Goal: Find specific page/section: Find specific page/section

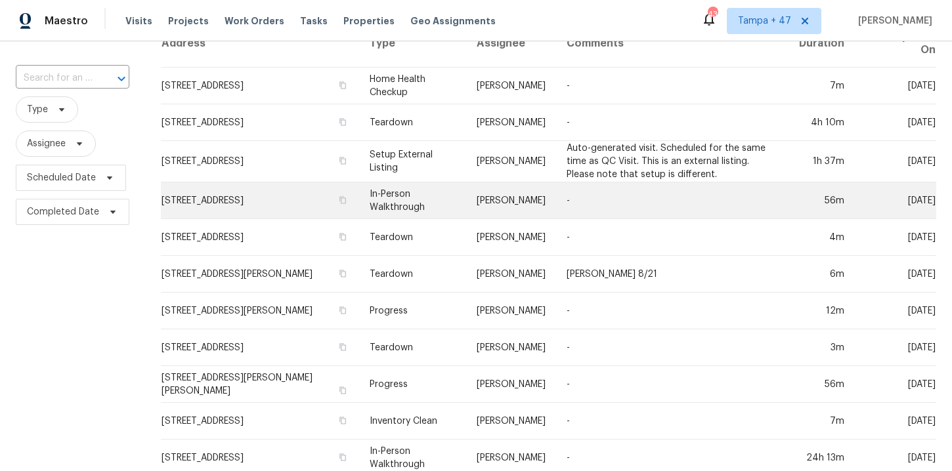
scroll to position [469, 0]
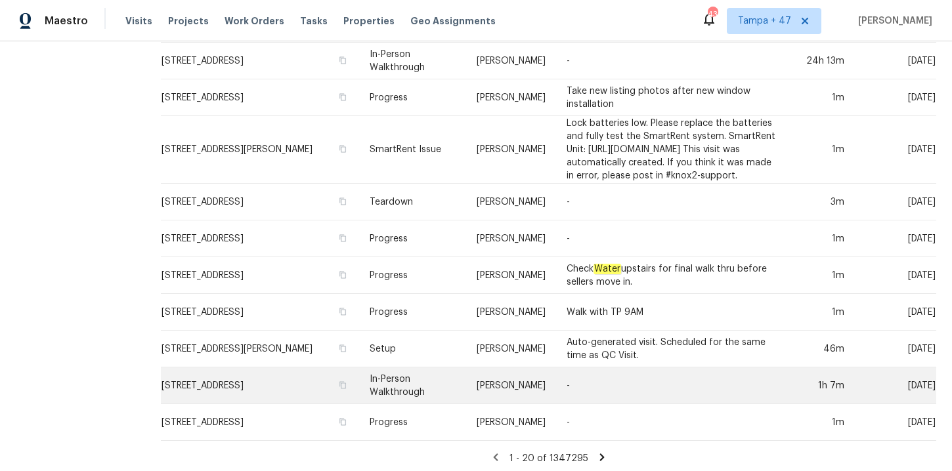
click at [359, 382] on td "In-Person Walkthrough" at bounding box center [412, 386] width 106 height 37
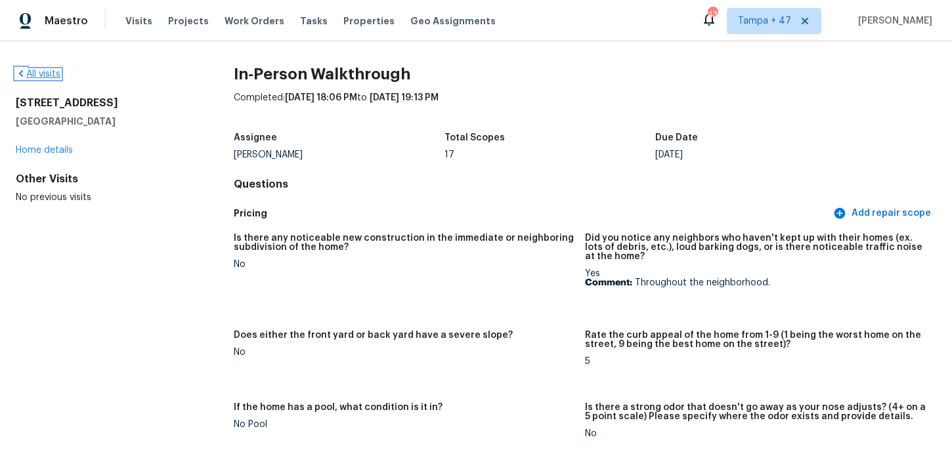
click at [45, 76] on link "All visits" at bounding box center [38, 74] width 45 height 9
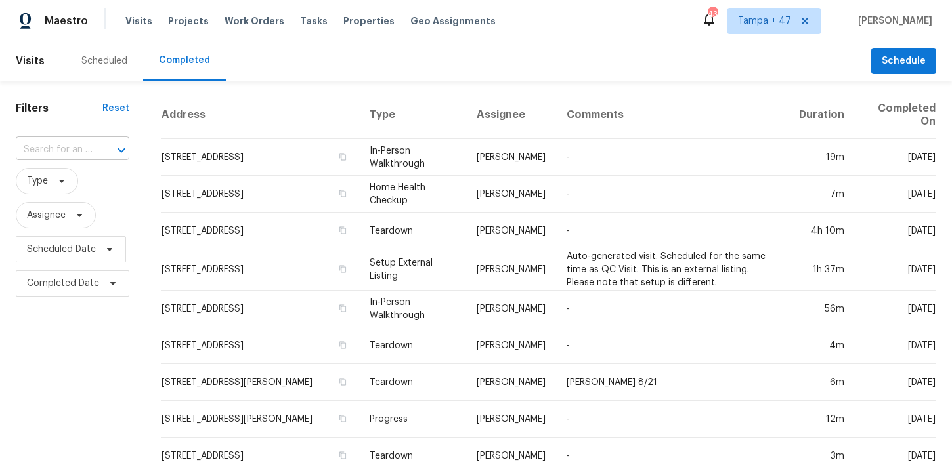
click at [67, 146] on input "text" at bounding box center [54, 150] width 77 height 20
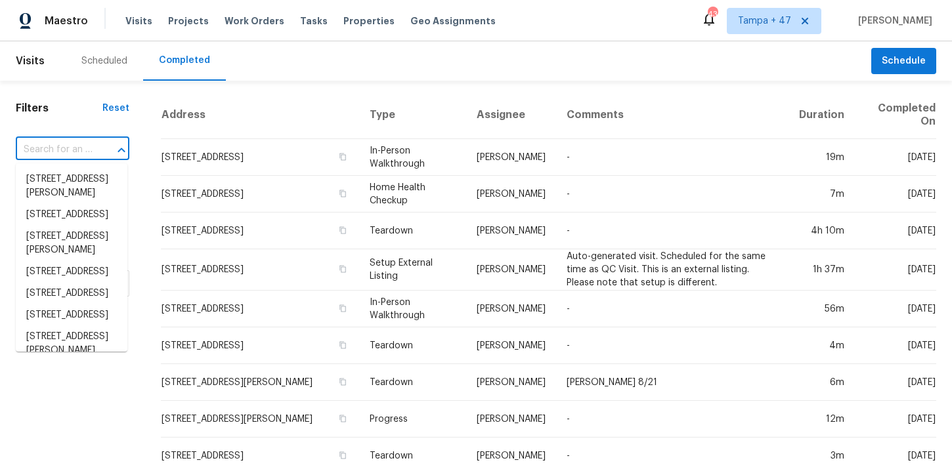
paste input "[STREET_ADDRESS][PERSON_NAME]"
type input "[STREET_ADDRESS][PERSON_NAME]"
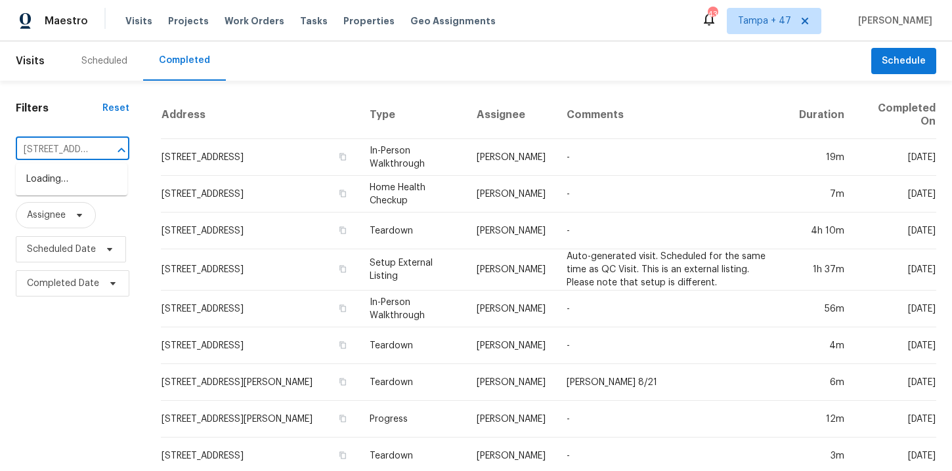
scroll to position [0, 58]
click at [74, 199] on li "[STREET_ADDRESS][PERSON_NAME]" at bounding box center [72, 186] width 112 height 35
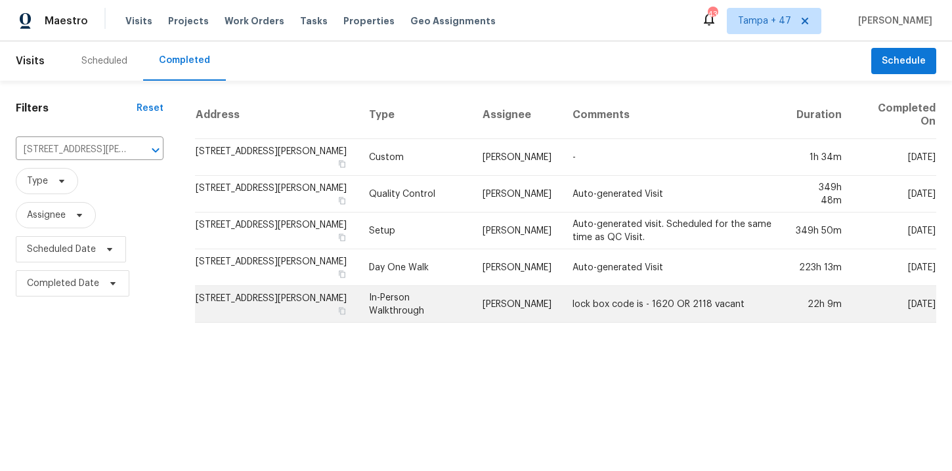
click at [425, 293] on td "In-Person Walkthrough" at bounding box center [415, 304] width 114 height 37
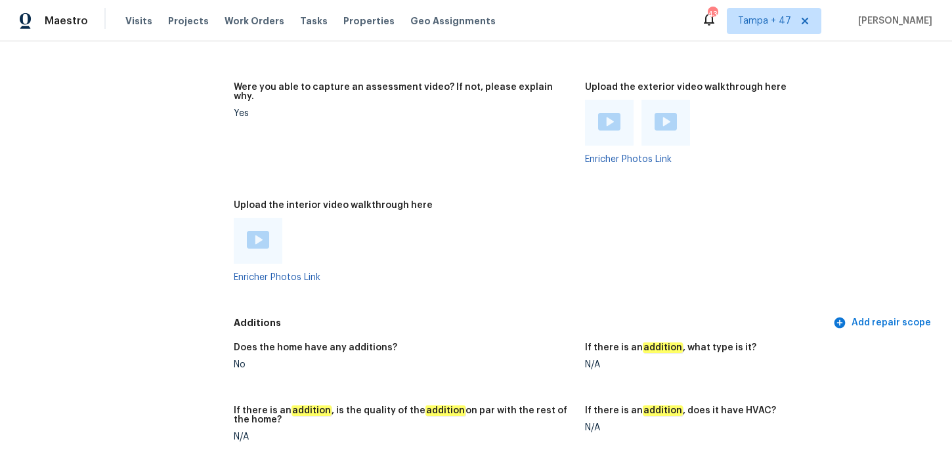
scroll to position [2907, 0]
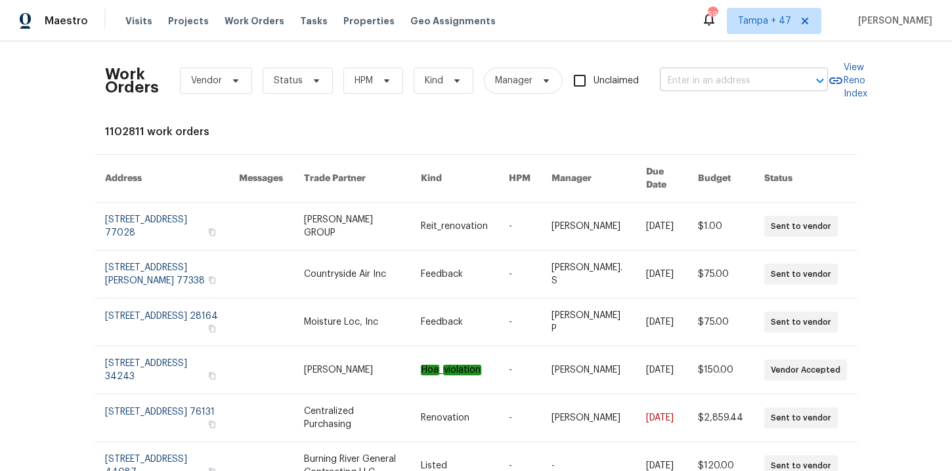
click at [719, 85] on input "text" at bounding box center [725, 81] width 131 height 20
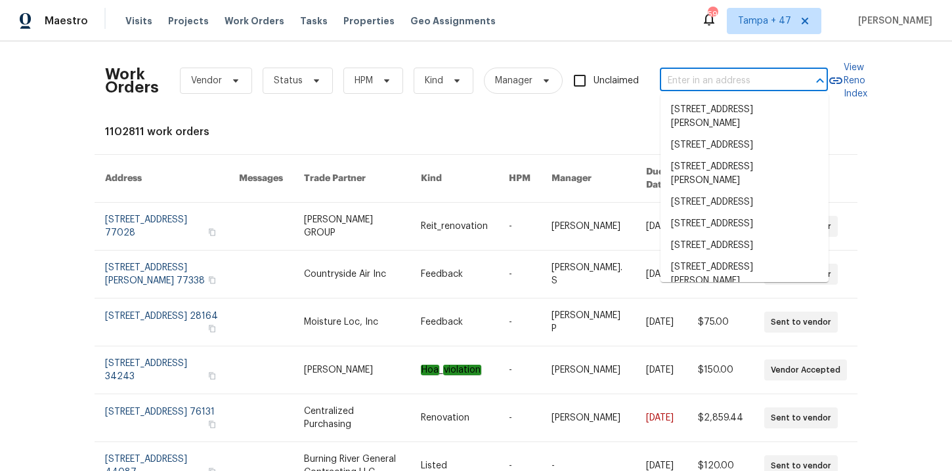
paste input "[STREET_ADDRESS][PERSON_NAME]"
type input "[STREET_ADDRESS][PERSON_NAME]"
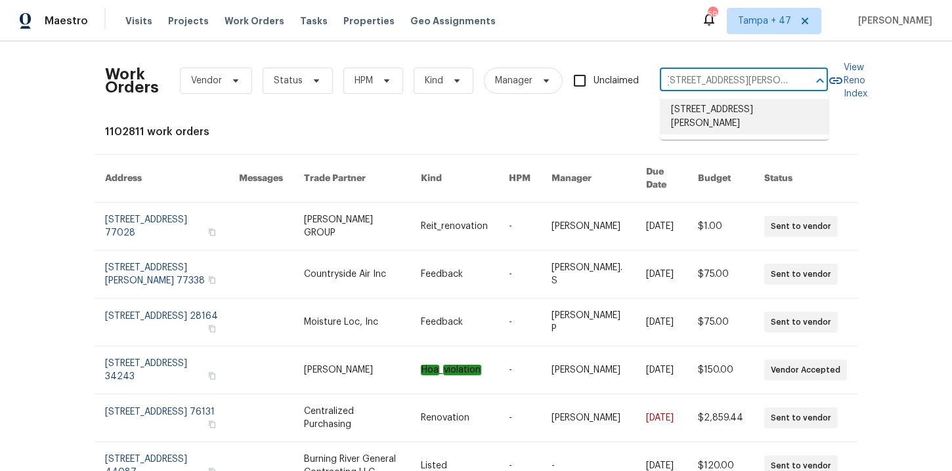
click at [728, 106] on li "[STREET_ADDRESS][PERSON_NAME]" at bounding box center [745, 116] width 168 height 35
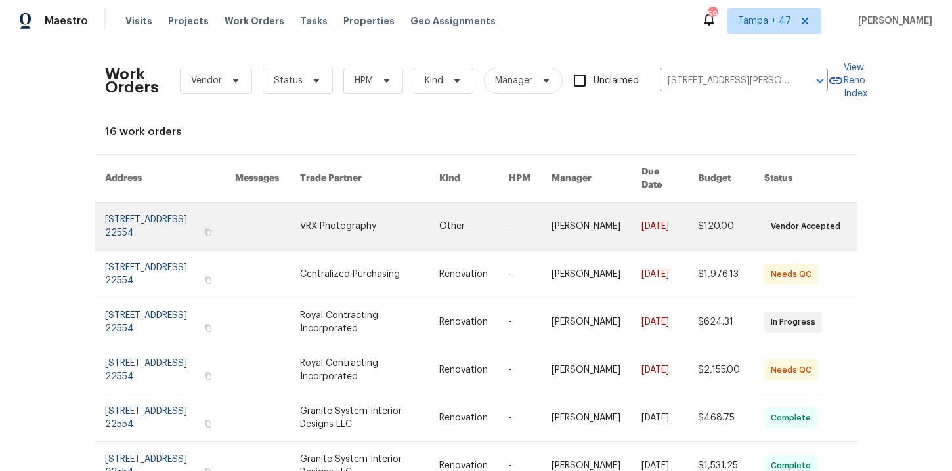
click at [139, 227] on link at bounding box center [170, 226] width 130 height 47
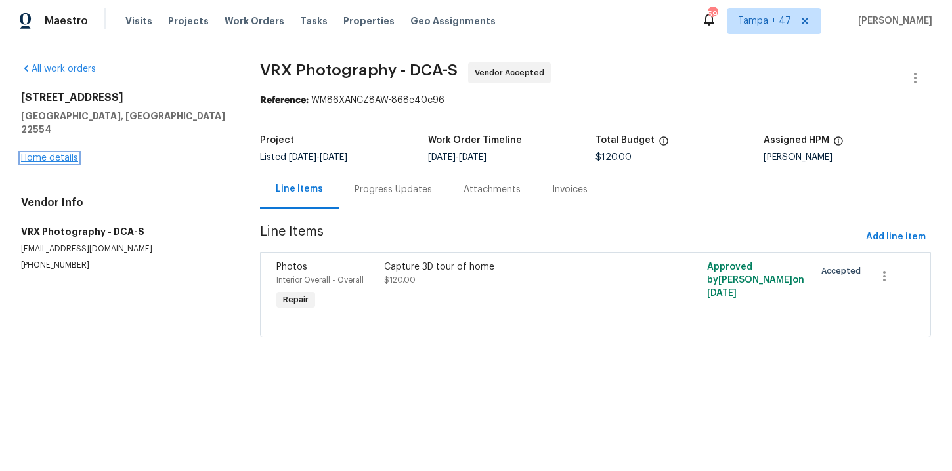
click at [67, 154] on link "Home details" at bounding box center [49, 158] width 57 height 9
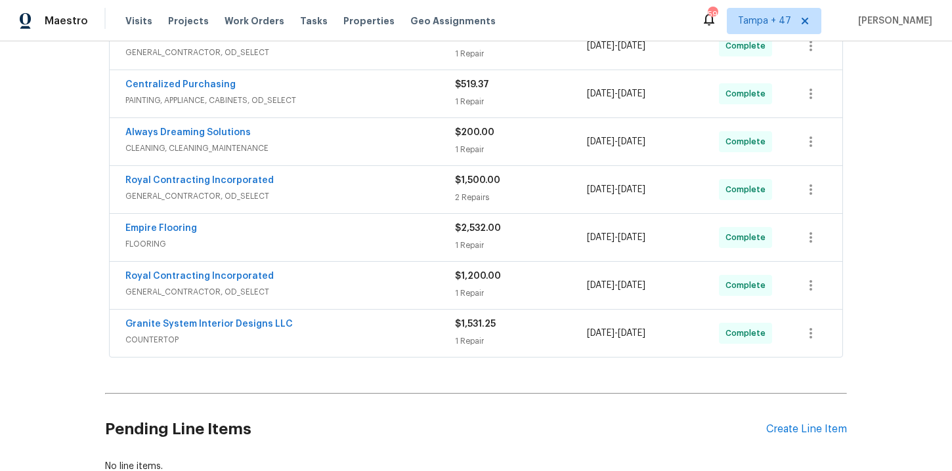
scroll to position [798, 0]
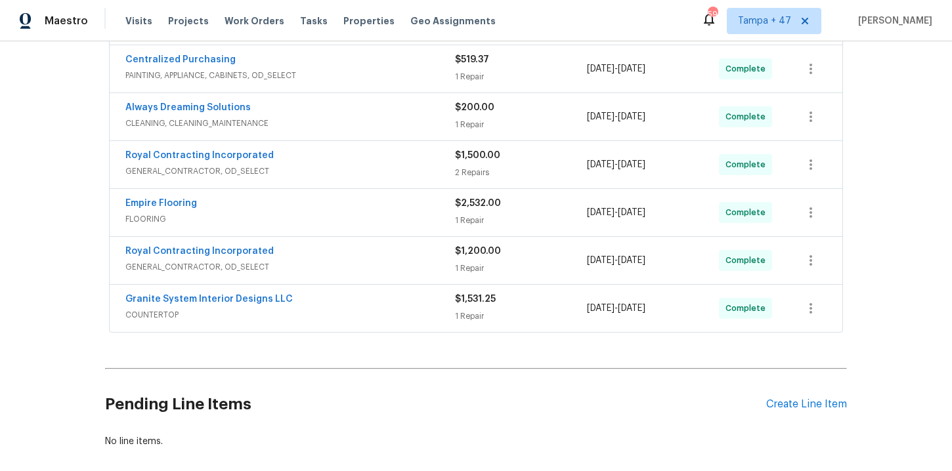
click at [362, 331] on div "Granite System Interior Designs LLC COUNTERTOP $1,531.25 1 Repair [DATE] - [DAT…" at bounding box center [476, 308] width 733 height 47
click at [361, 313] on span "COUNTERTOP" at bounding box center [290, 315] width 330 height 13
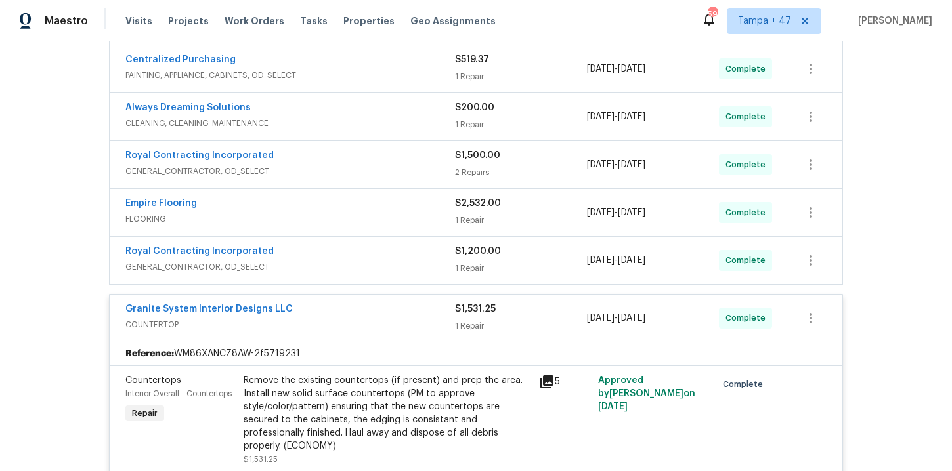
click at [368, 266] on span "GENERAL_CONTRACTOR, OD_SELECT" at bounding box center [290, 267] width 330 height 13
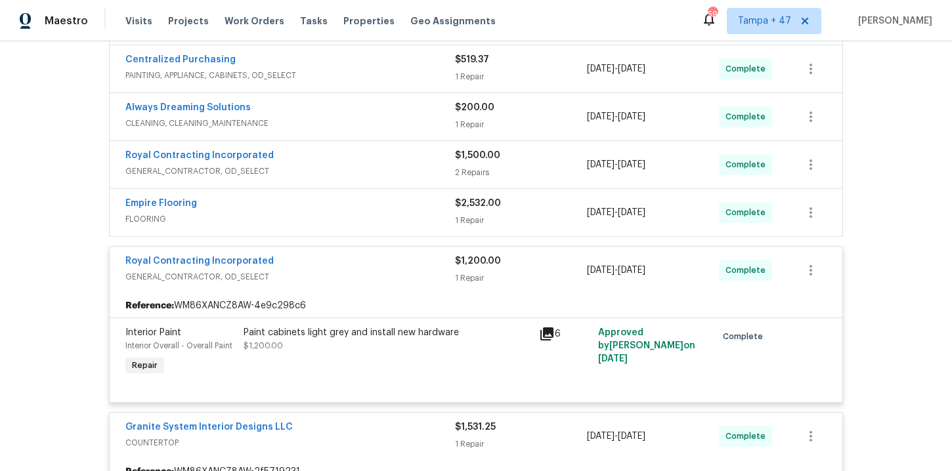
click at [362, 211] on div "Empire Flooring" at bounding box center [290, 205] width 330 height 16
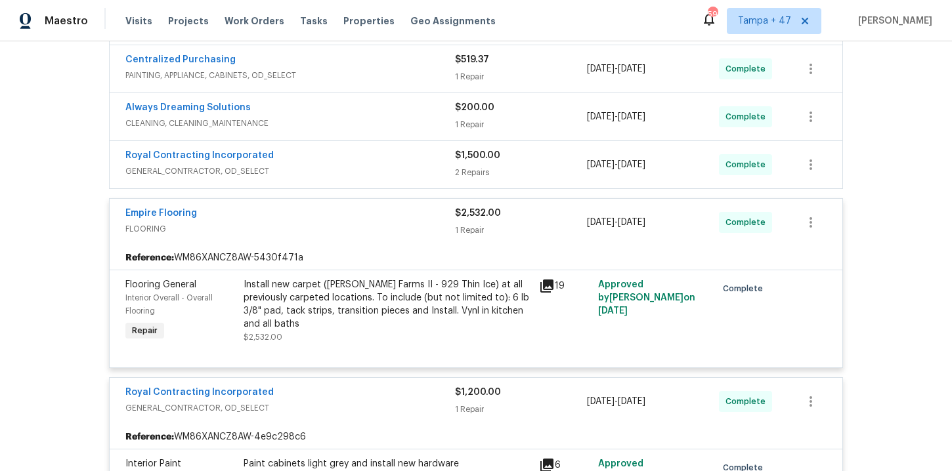
click at [360, 168] on span "GENERAL_CONTRACTOR, OD_SELECT" at bounding box center [290, 171] width 330 height 13
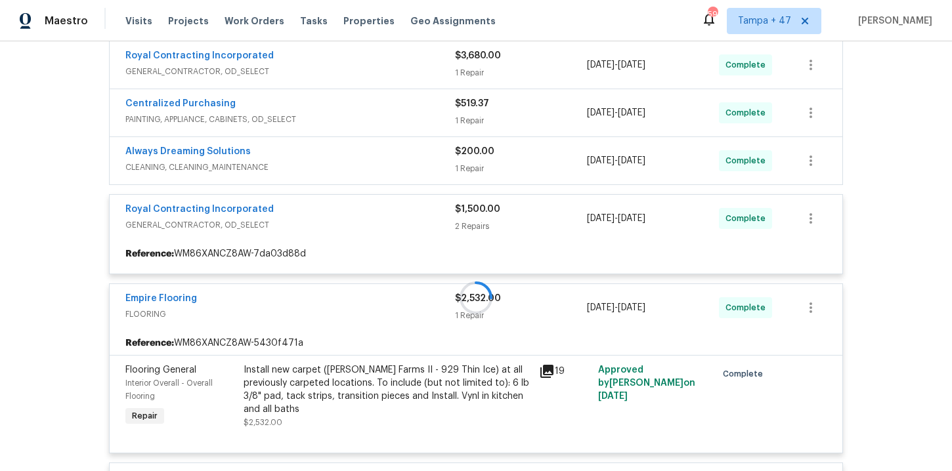
scroll to position [737, 0]
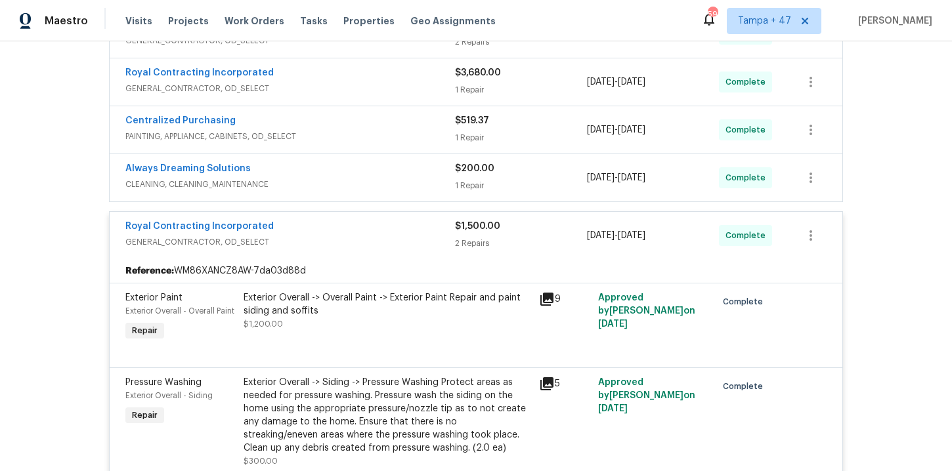
click at [360, 171] on div "Always Dreaming Solutions" at bounding box center [290, 170] width 330 height 16
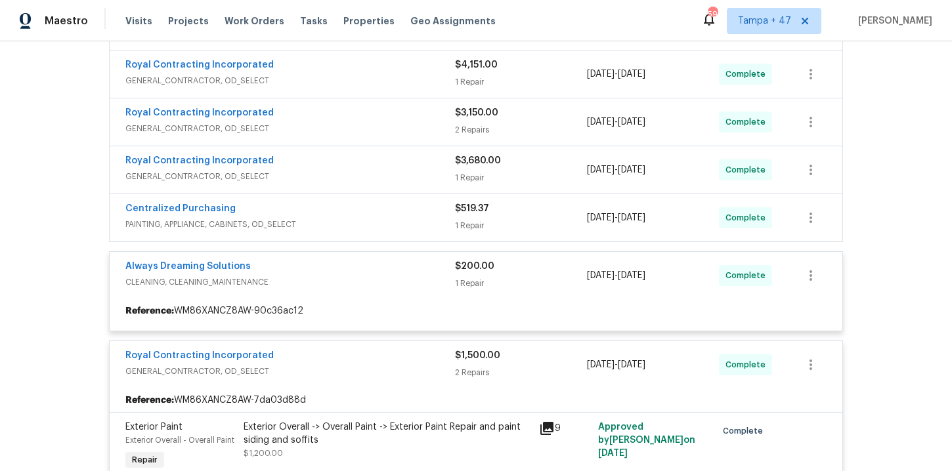
scroll to position [563, 0]
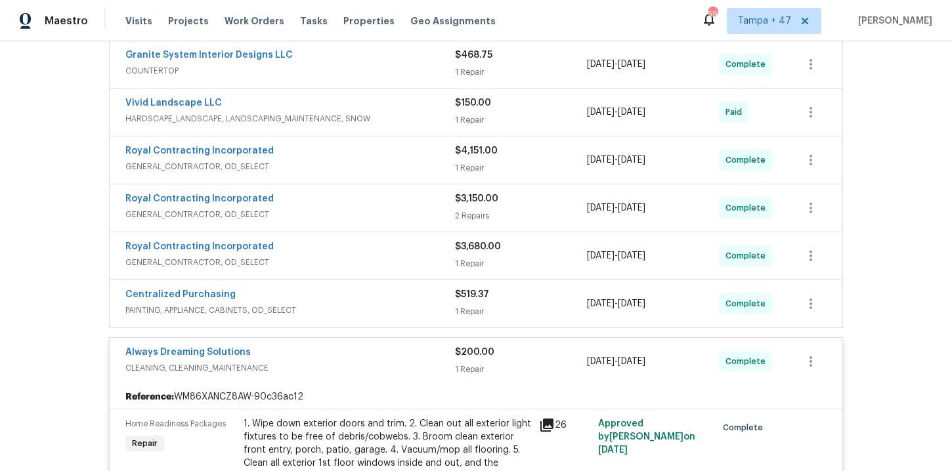
click at [414, 313] on span "PAINTING, APPLIANCE, CABINETS, OD_SELECT" at bounding box center [290, 310] width 330 height 13
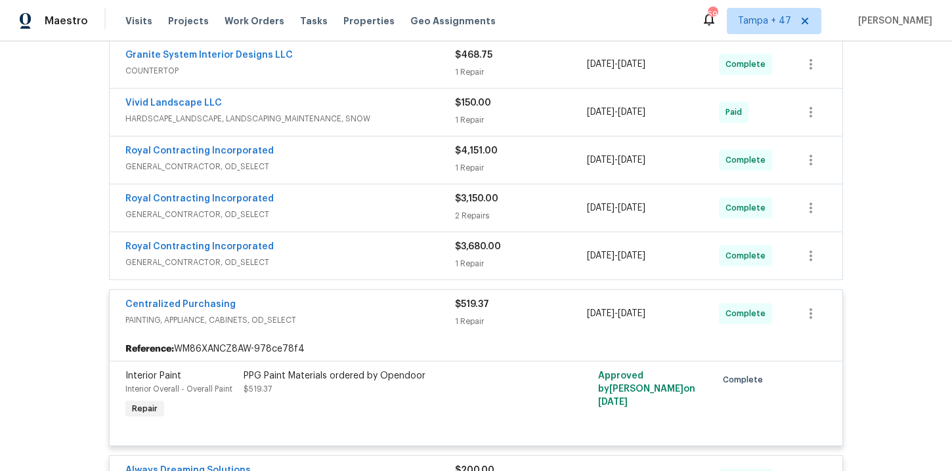
click at [400, 260] on span "GENERAL_CONTRACTOR, OD_SELECT" at bounding box center [290, 262] width 330 height 13
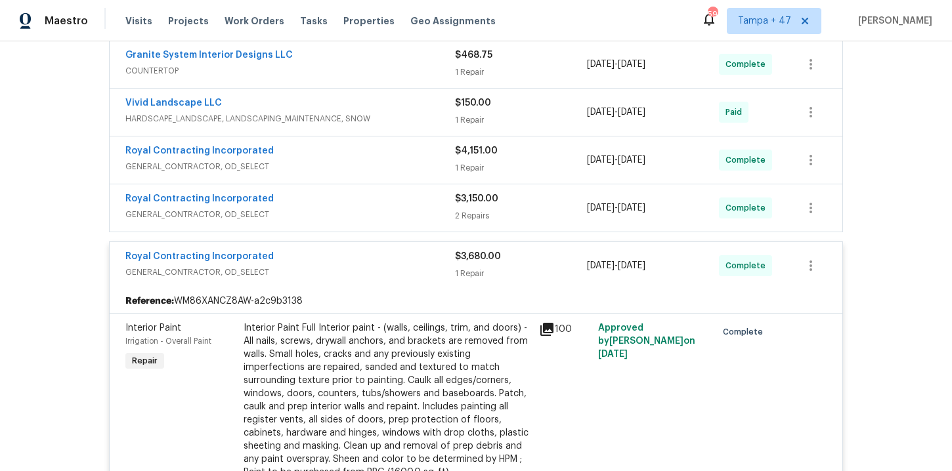
click at [391, 212] on span "GENERAL_CONTRACTOR, OD_SELECT" at bounding box center [290, 214] width 330 height 13
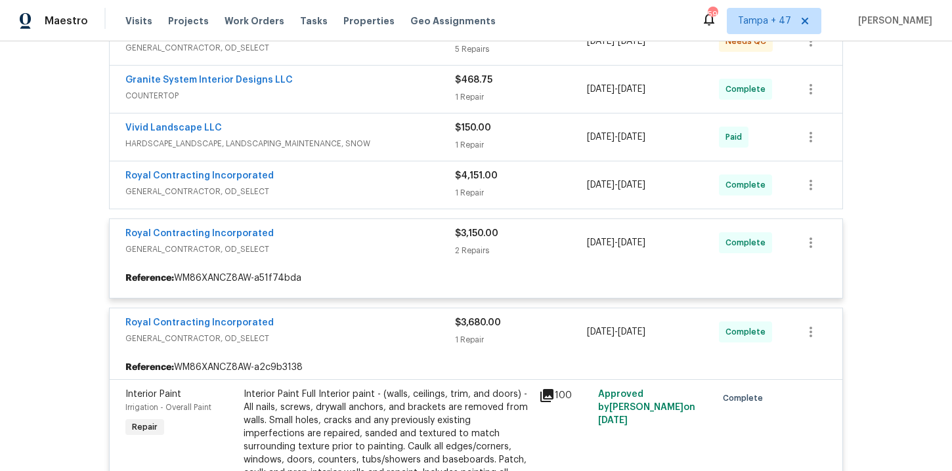
scroll to position [476, 0]
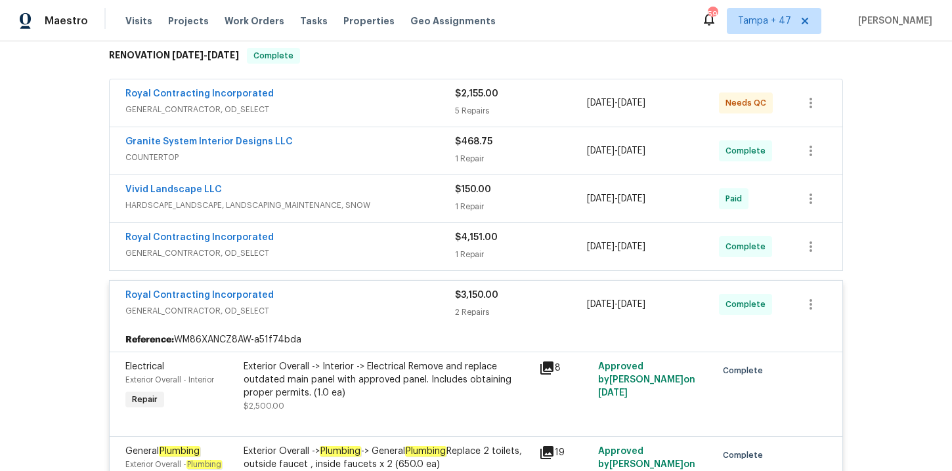
click at [382, 244] on div "Royal Contracting Incorporated" at bounding box center [290, 239] width 330 height 16
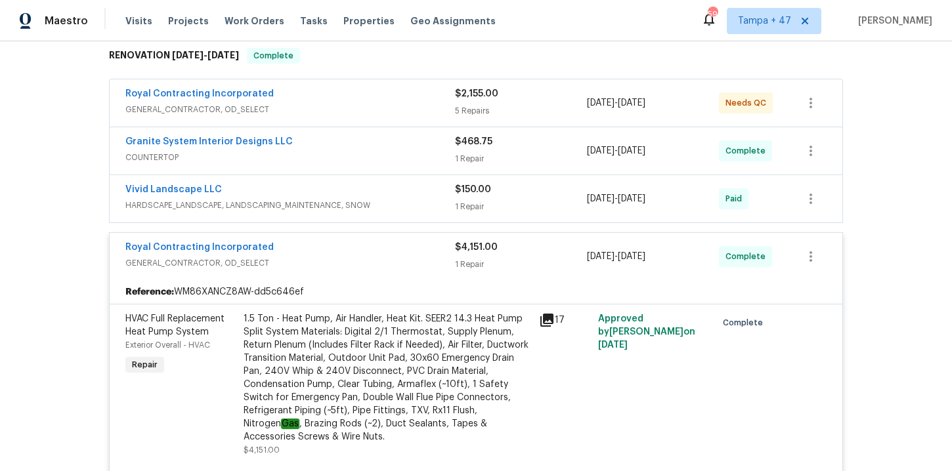
click at [389, 202] on span "HARDSCAPE_LANDSCAPE, LANDSCAPING_MAINTENANCE, SNOW" at bounding box center [290, 205] width 330 height 13
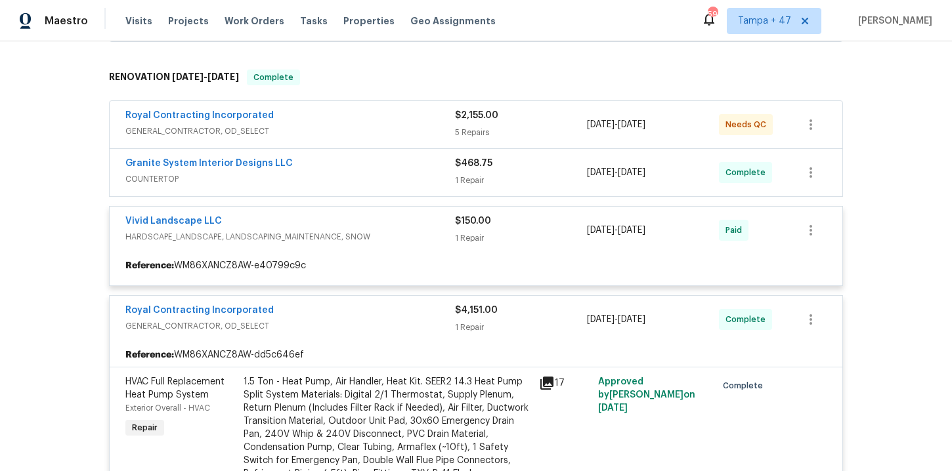
scroll to position [431, 0]
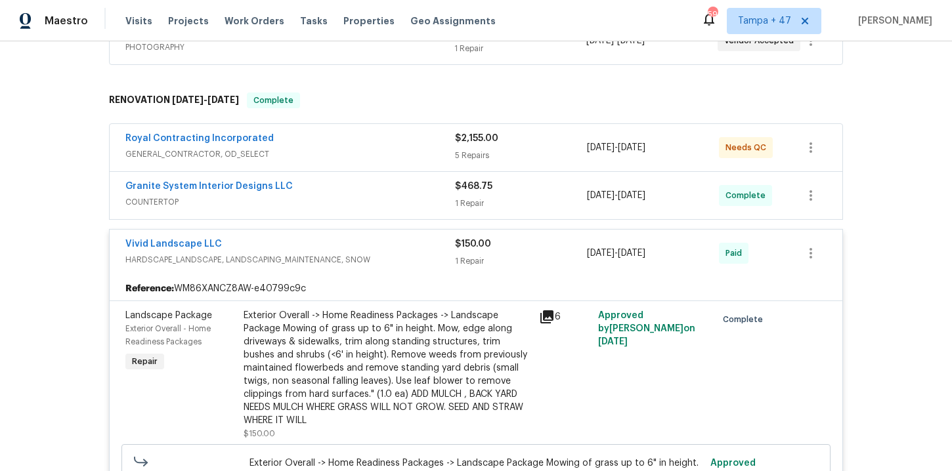
click at [377, 196] on span "COUNTERTOP" at bounding box center [290, 202] width 330 height 13
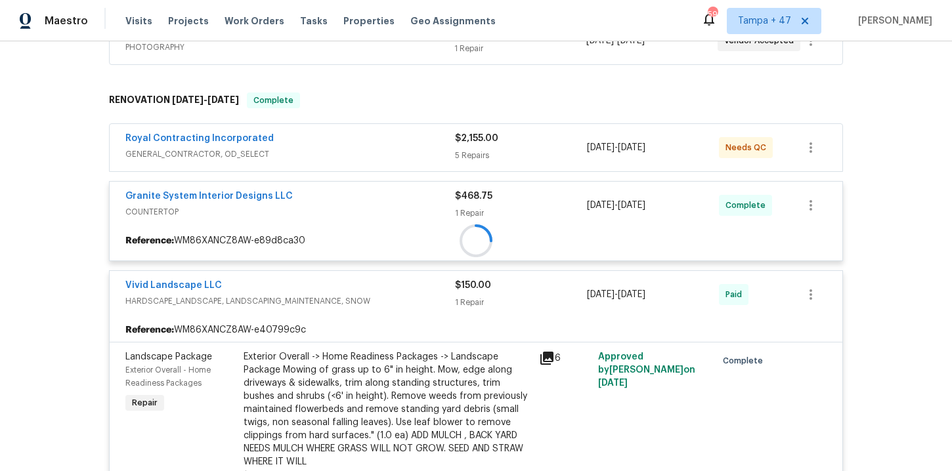
scroll to position [374, 0]
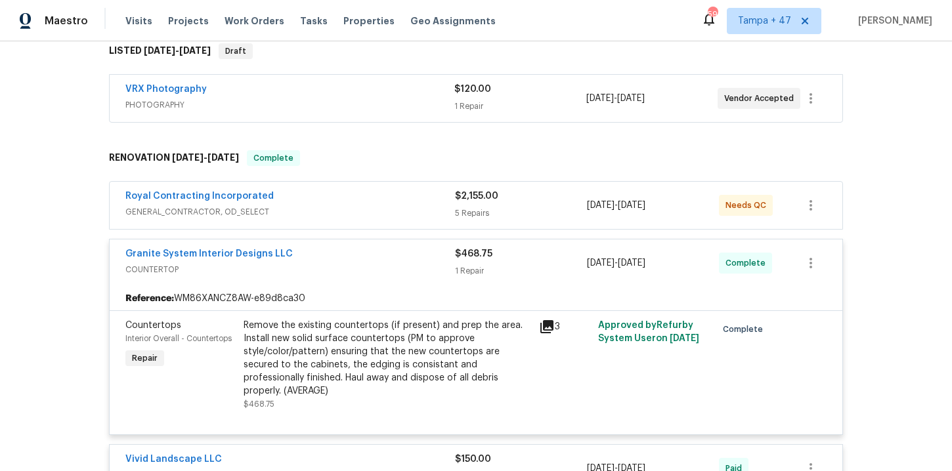
click at [385, 208] on span "GENERAL_CONTRACTOR, OD_SELECT" at bounding box center [290, 212] width 330 height 13
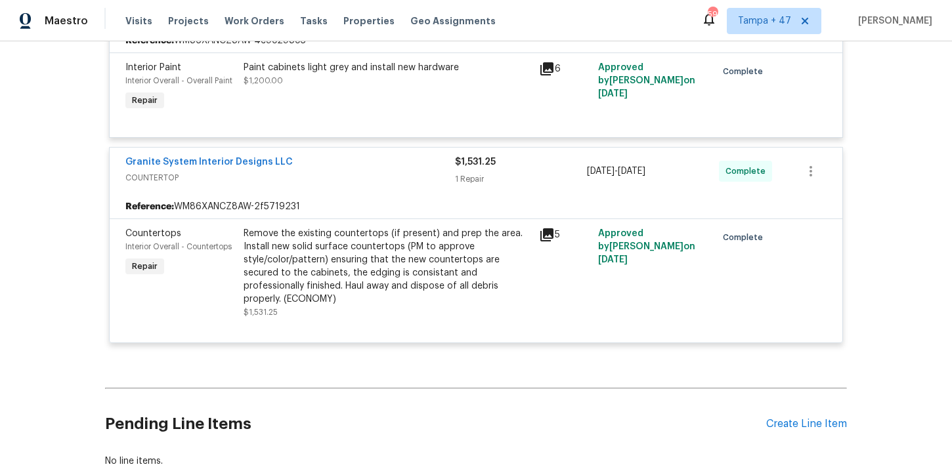
scroll to position [3543, 0]
